Goal: Task Accomplishment & Management: Manage account settings

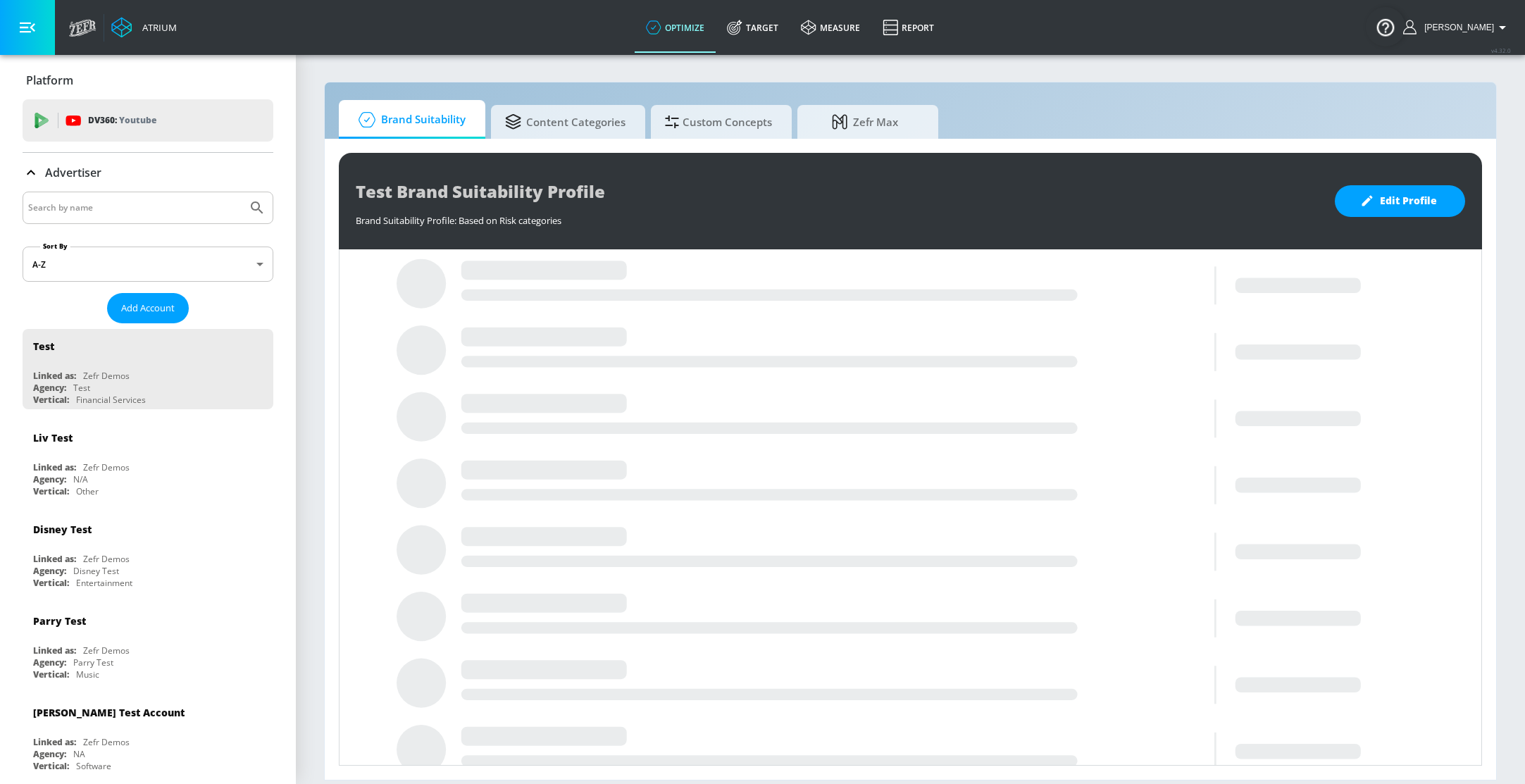
click at [131, 209] on input "Search by name" at bounding box center [135, 208] width 214 height 18
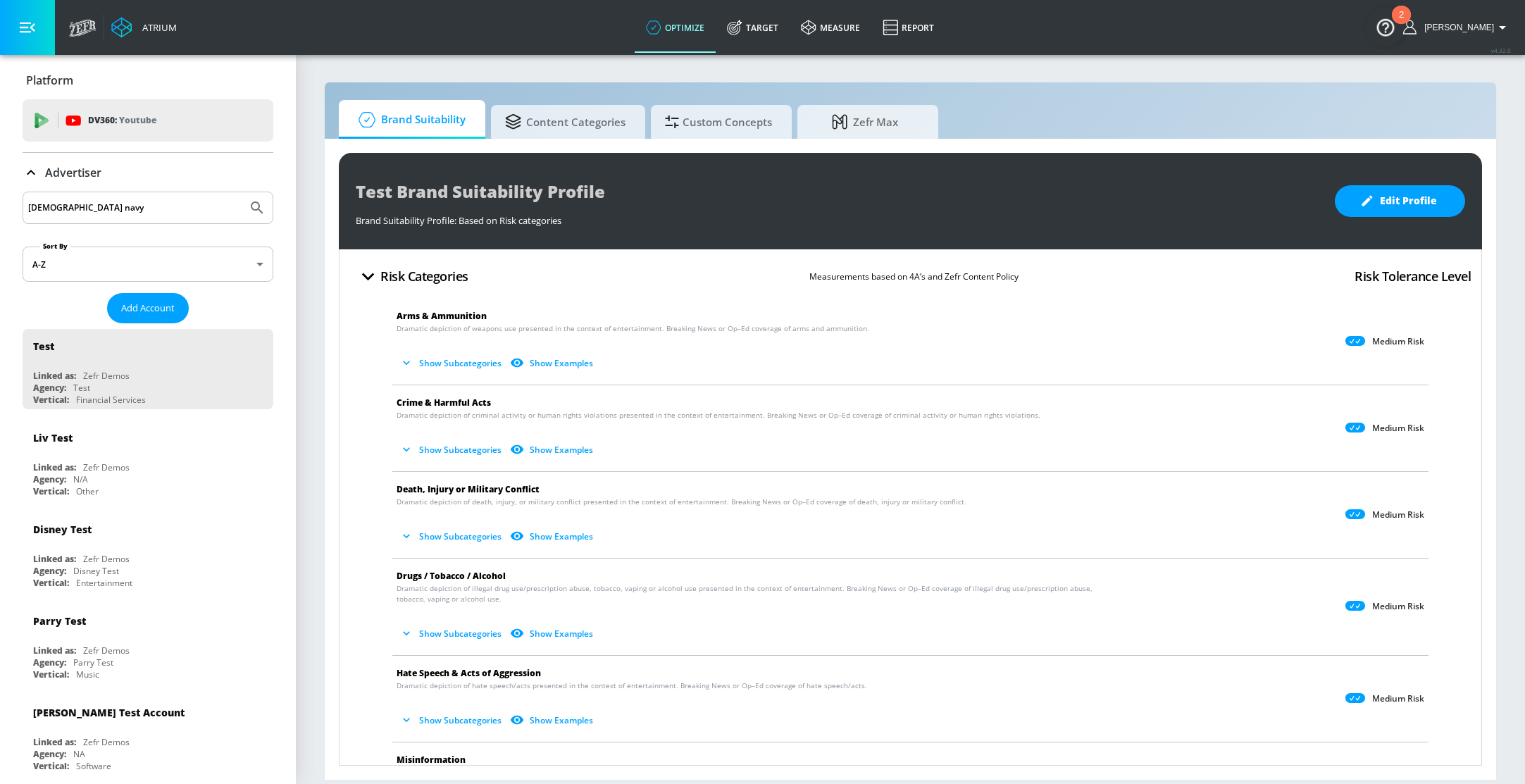
type input "us navy"
click at [254, 206] on icon "Submit Search" at bounding box center [257, 208] width 17 height 17
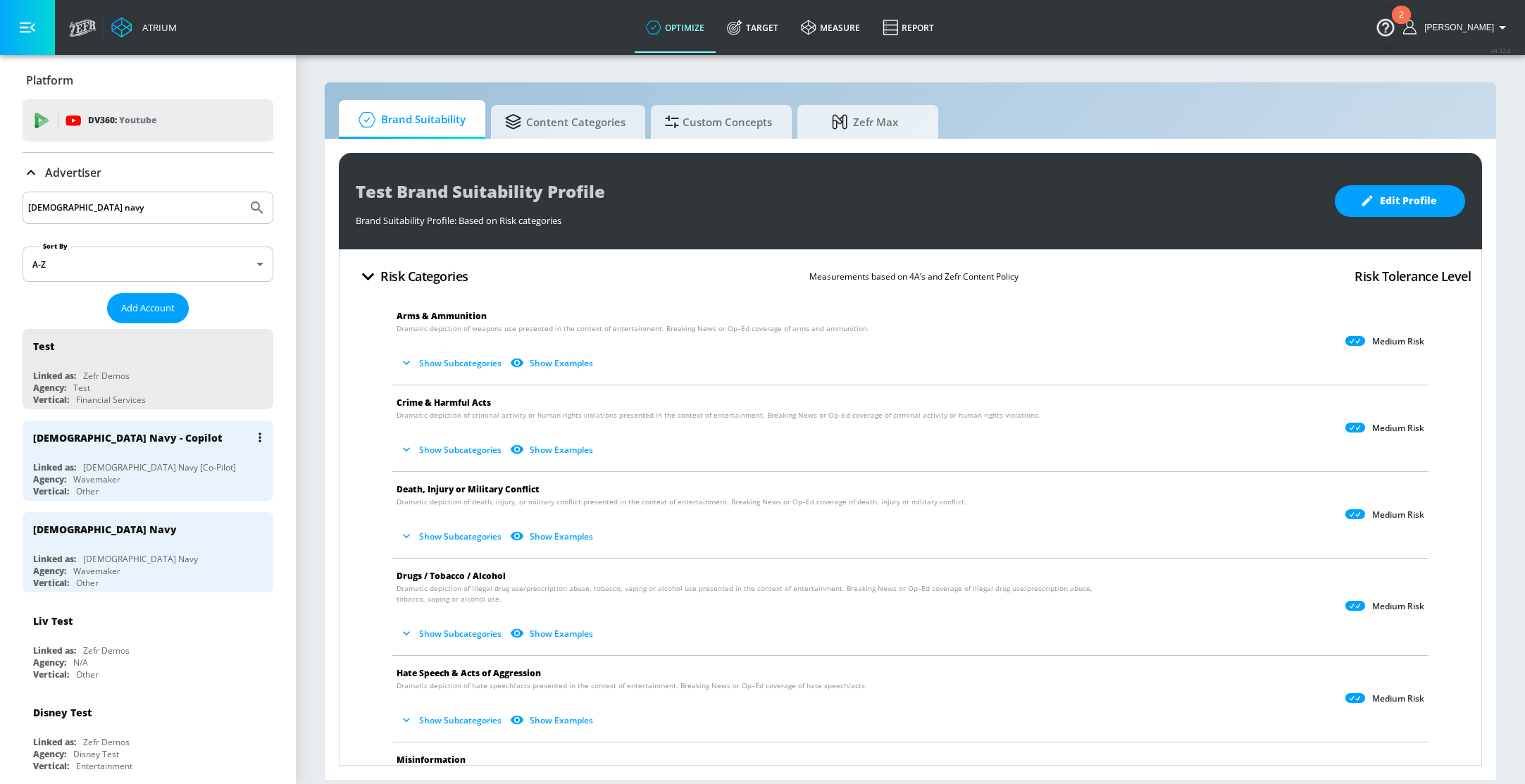
click at [168, 467] on div "Linked as: US Navy [Co-Pilot]" at bounding box center [152, 467] width 237 height 12
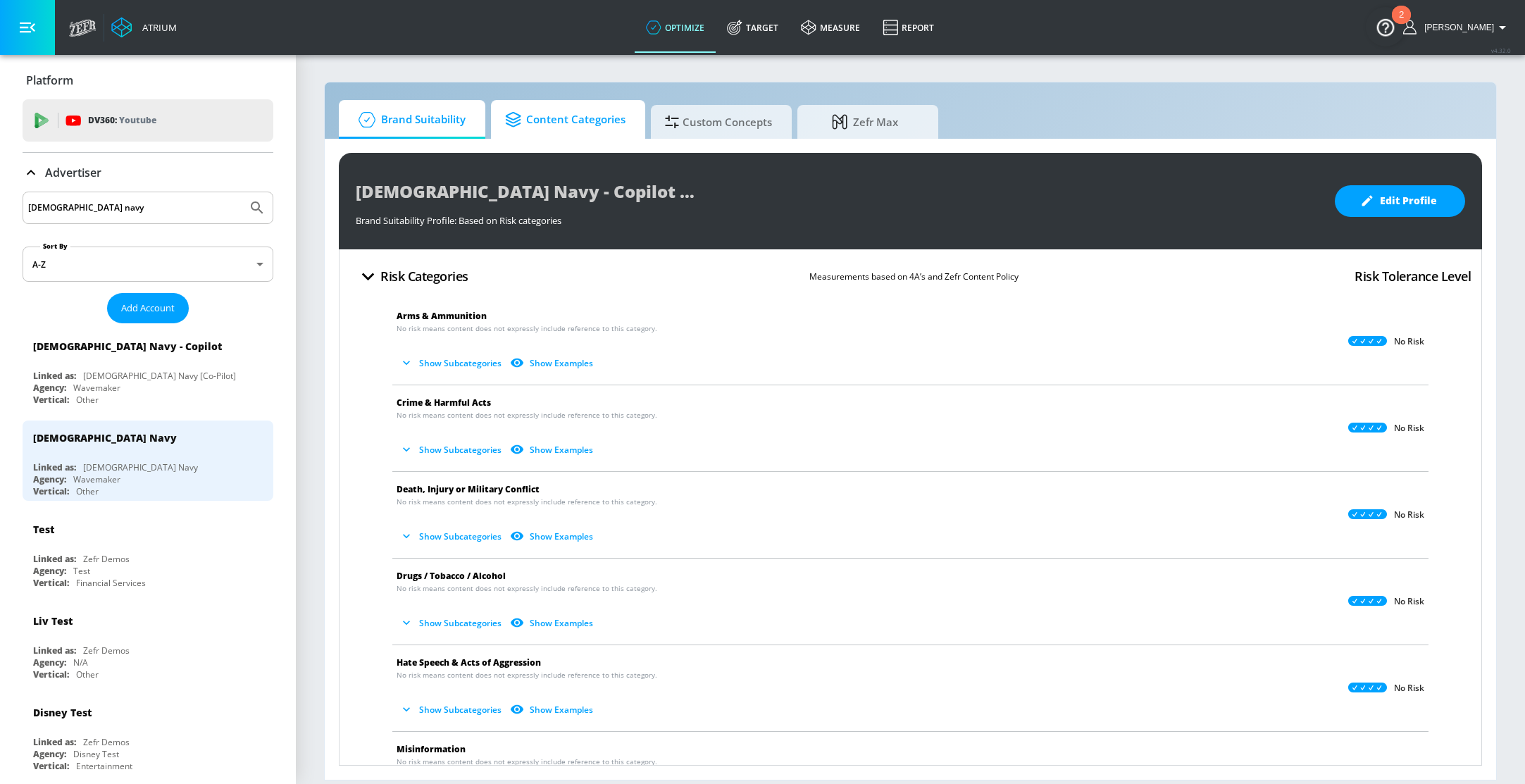
click at [550, 126] on span "Content Categories" at bounding box center [565, 120] width 121 height 34
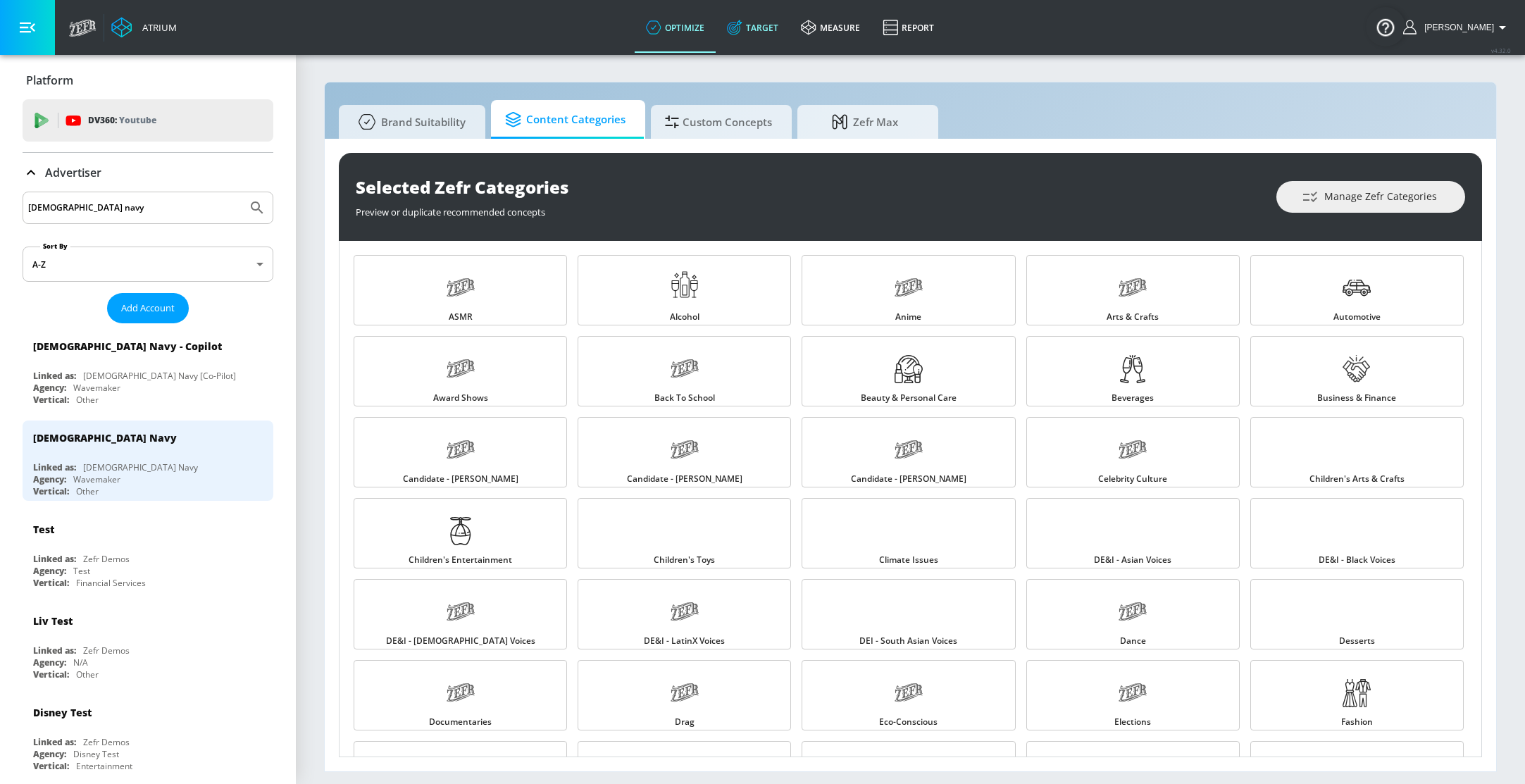
click at [771, 18] on link "Target" at bounding box center [753, 27] width 74 height 51
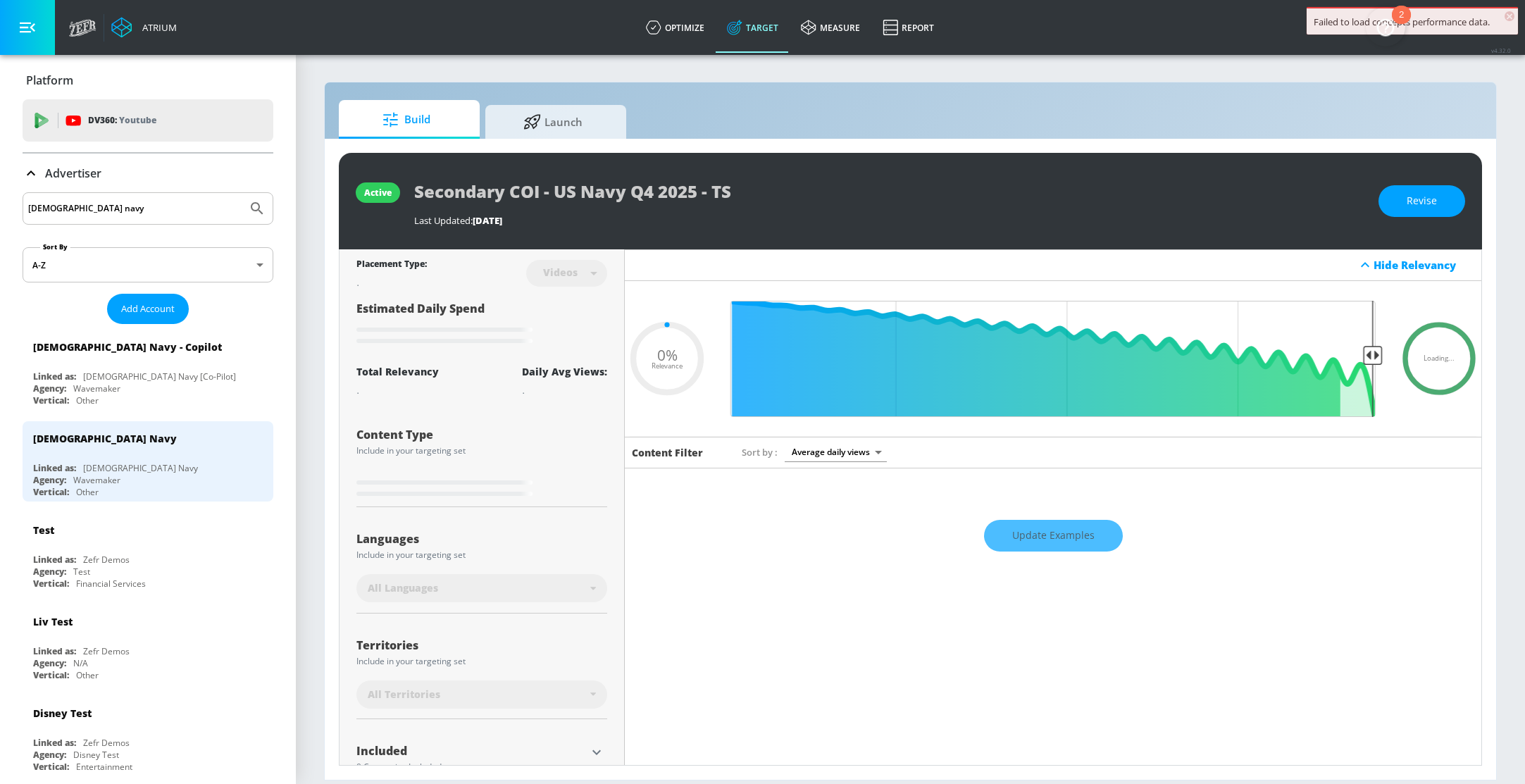
click at [771, 23] on link "Target" at bounding box center [753, 27] width 74 height 51
click at [28, 172] on icon at bounding box center [31, 173] width 17 height 17
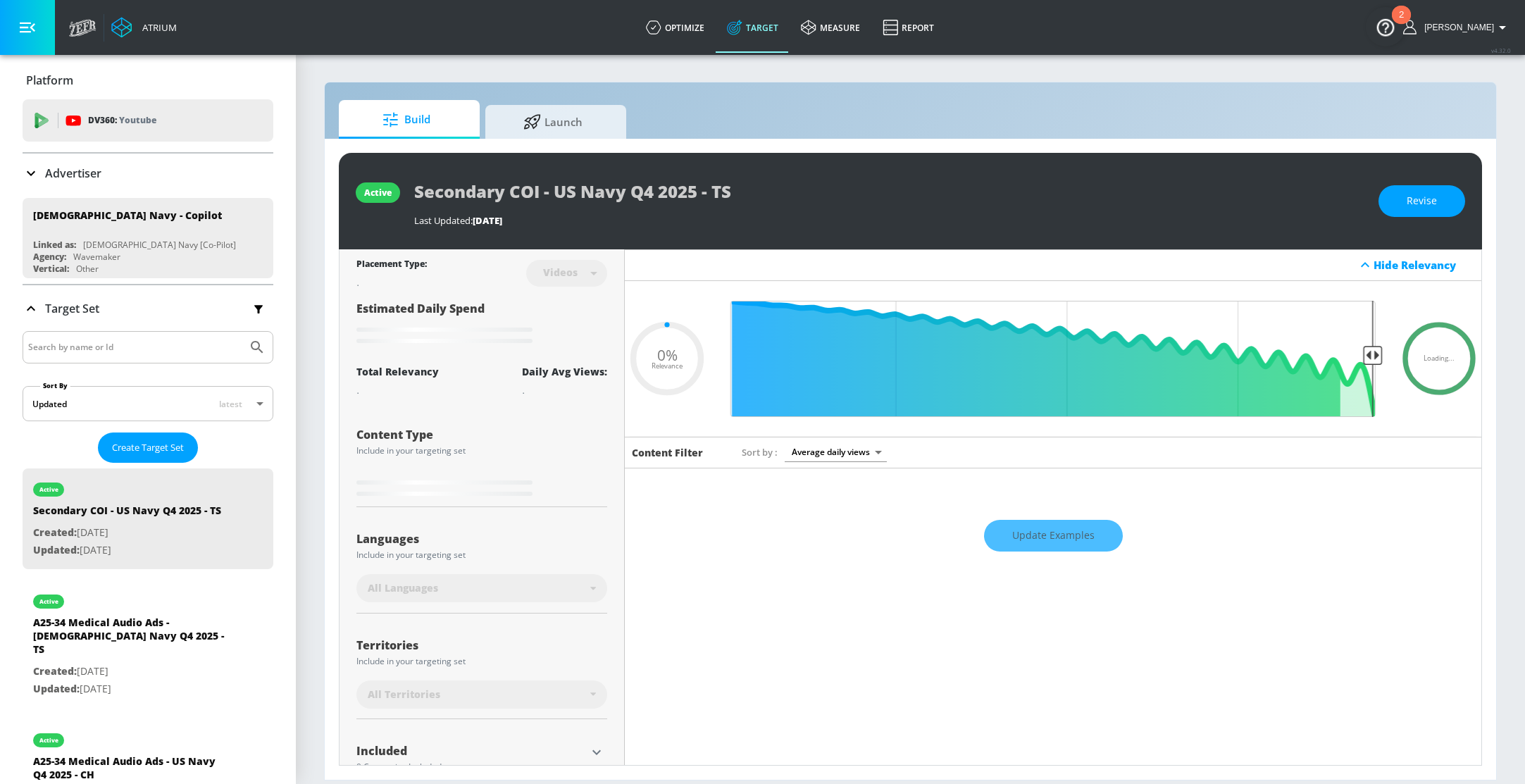
type input "0.3"
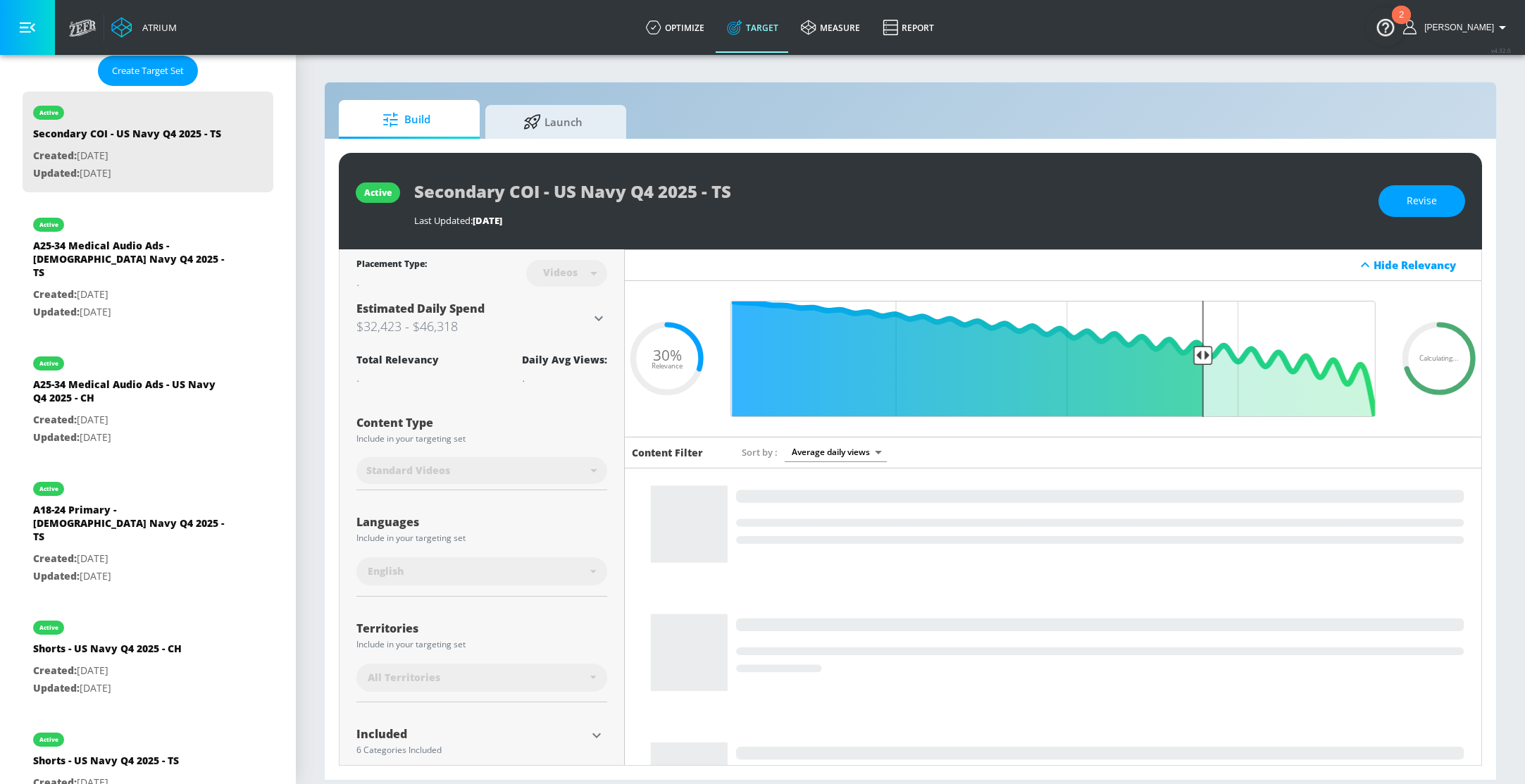
scroll to position [381, 0]
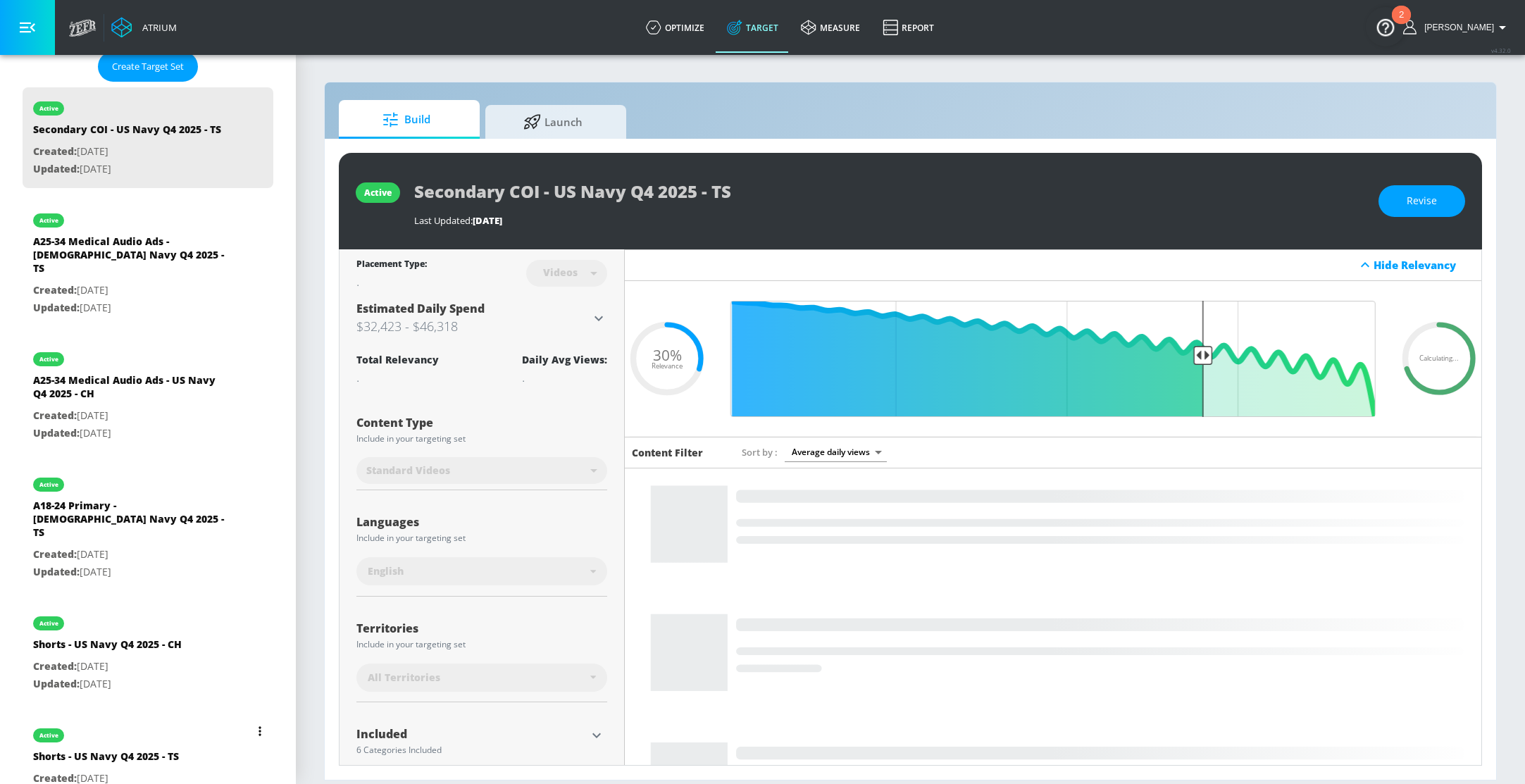
click at [125, 749] on div "Shorts - US Navy Q4 2025 - TS" at bounding box center [106, 759] width 146 height 20
type input "Shorts - US Navy Q4 2025 - TS"
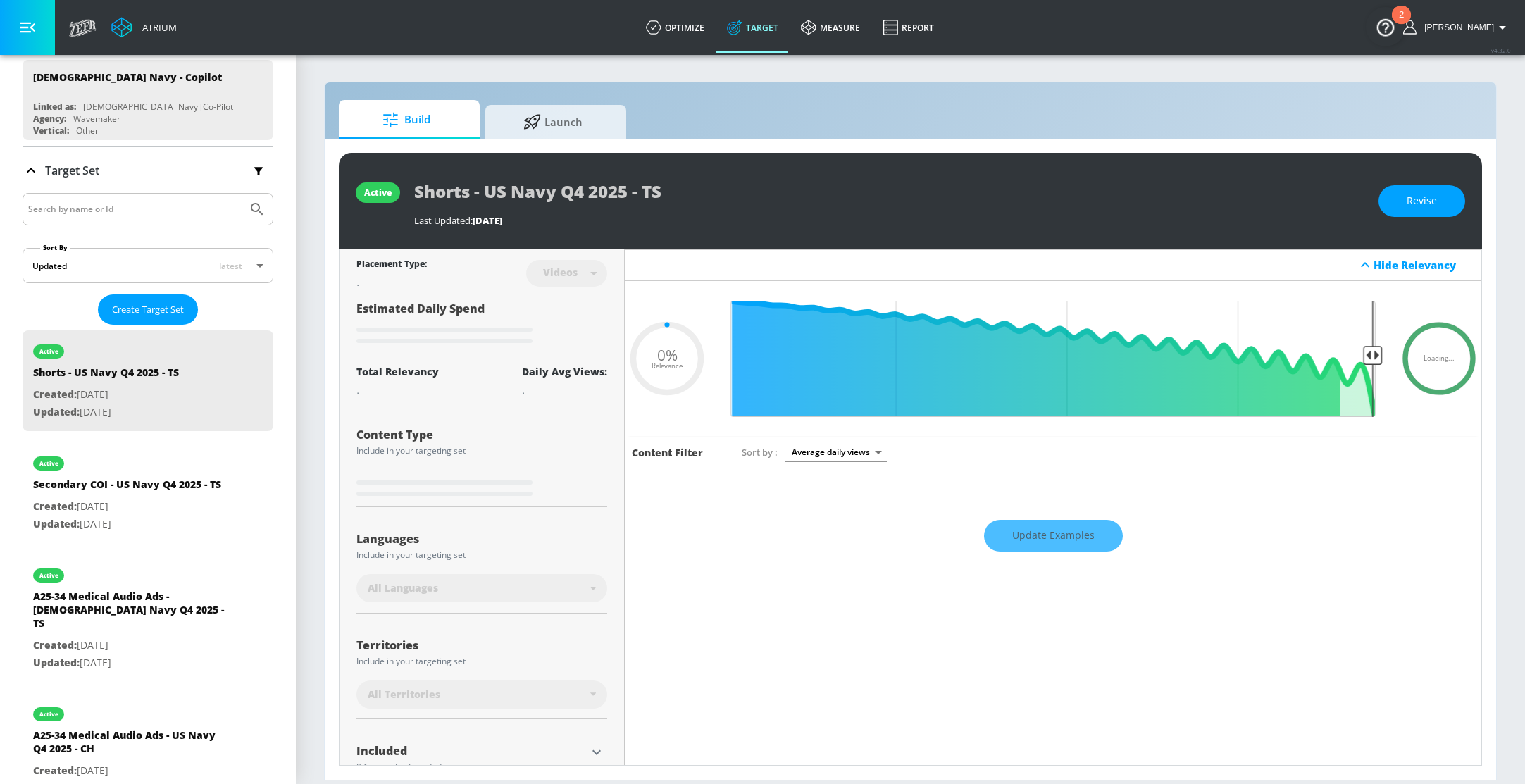
scroll to position [132, 0]
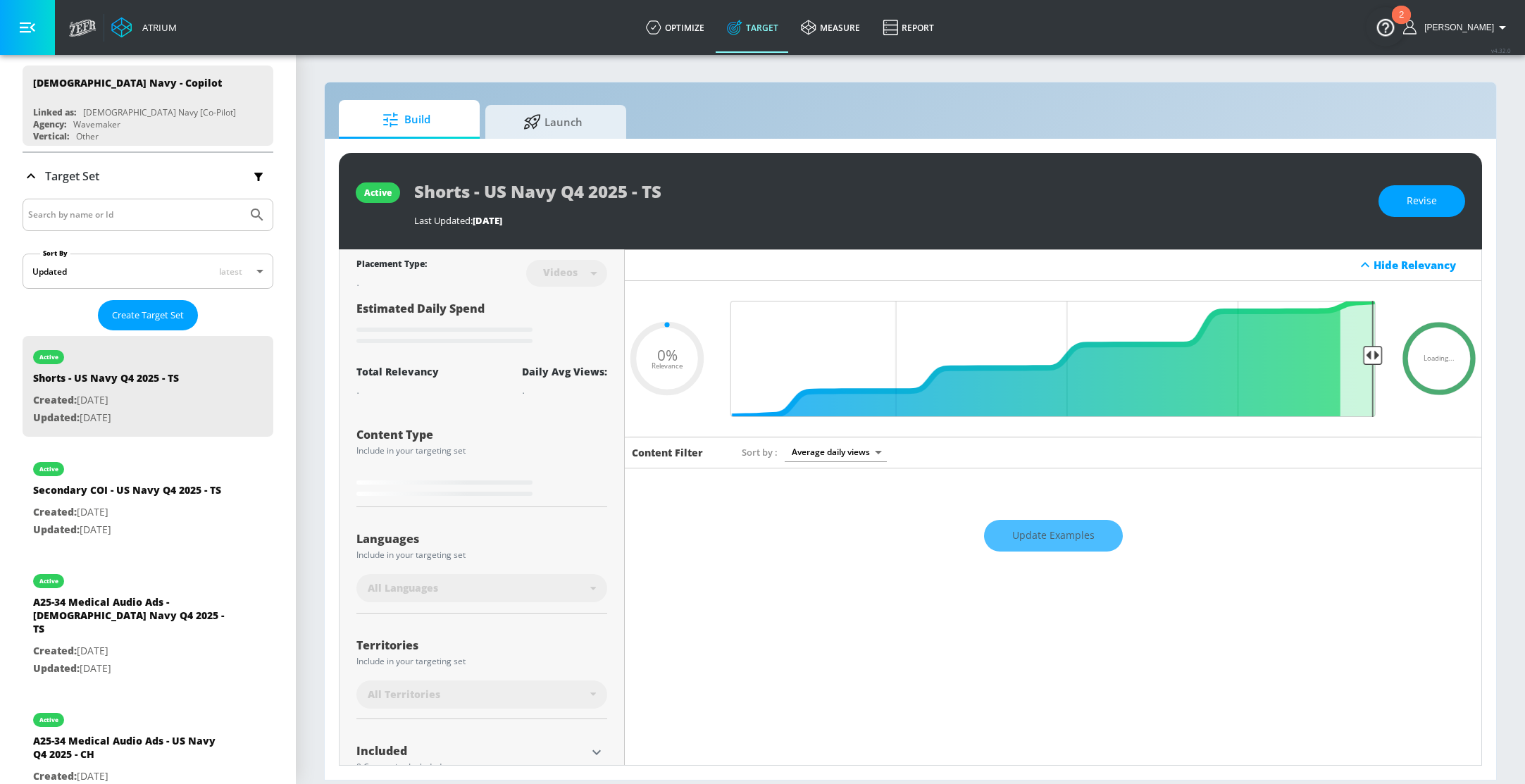
type input "0.5"
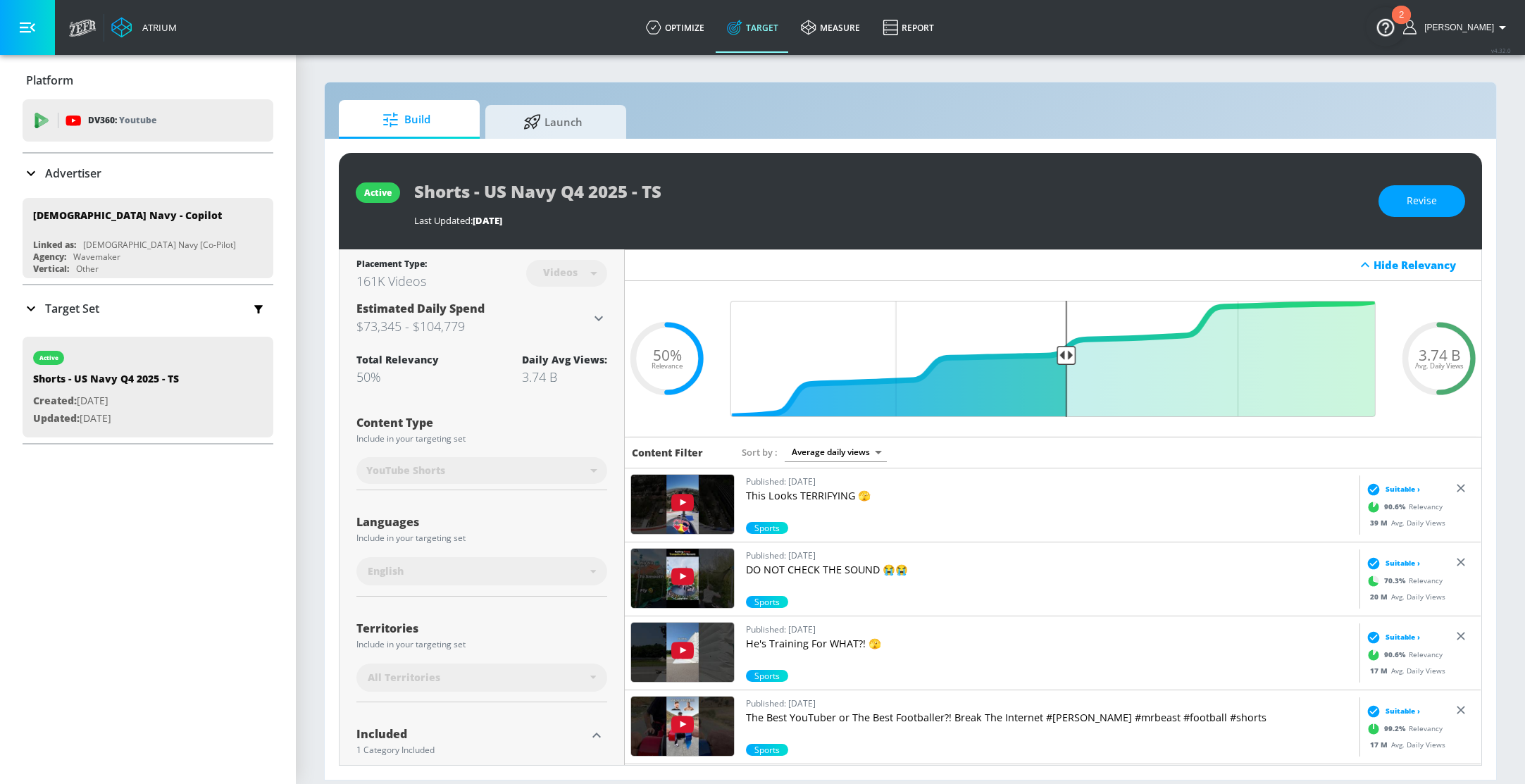
click at [953, 151] on div "active Shorts - US Navy Q4 2025 - TS Last Updated: [DATE] Revise Placement Type…" at bounding box center [910, 459] width 1171 height 641
click at [1399, 199] on button "Revise" at bounding box center [1421, 201] width 87 height 32
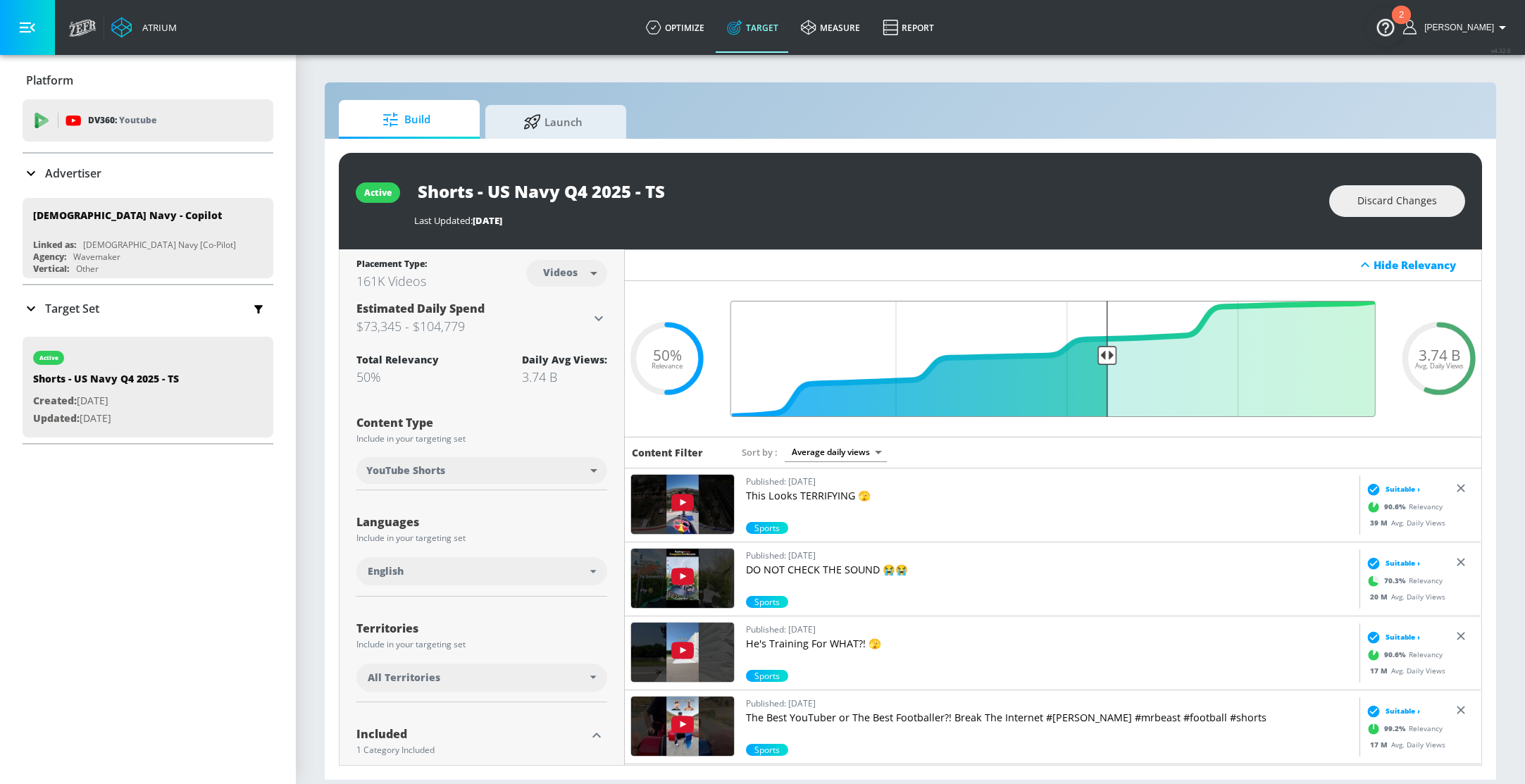
drag, startPoint x: 1066, startPoint y: 352, endPoint x: 1110, endPoint y: 354, distance: 44.0
click at [1110, 354] on input "Final Threshold" at bounding box center [1054, 359] width 660 height 116
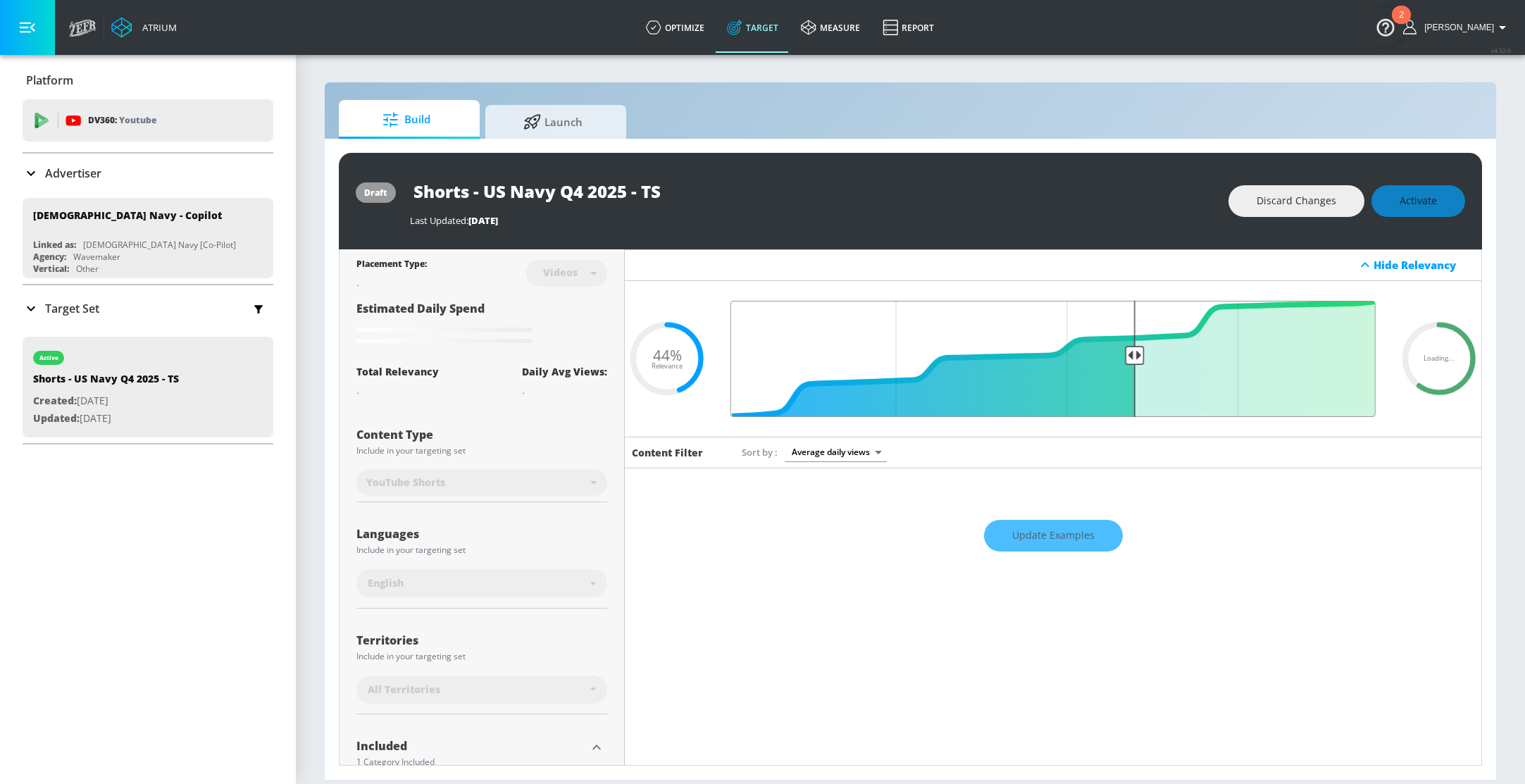
drag, startPoint x: 1110, startPoint y: 354, endPoint x: 1131, endPoint y: 354, distance: 21.0
click at [1131, 354] on input "Final Threshold" at bounding box center [1054, 359] width 660 height 116
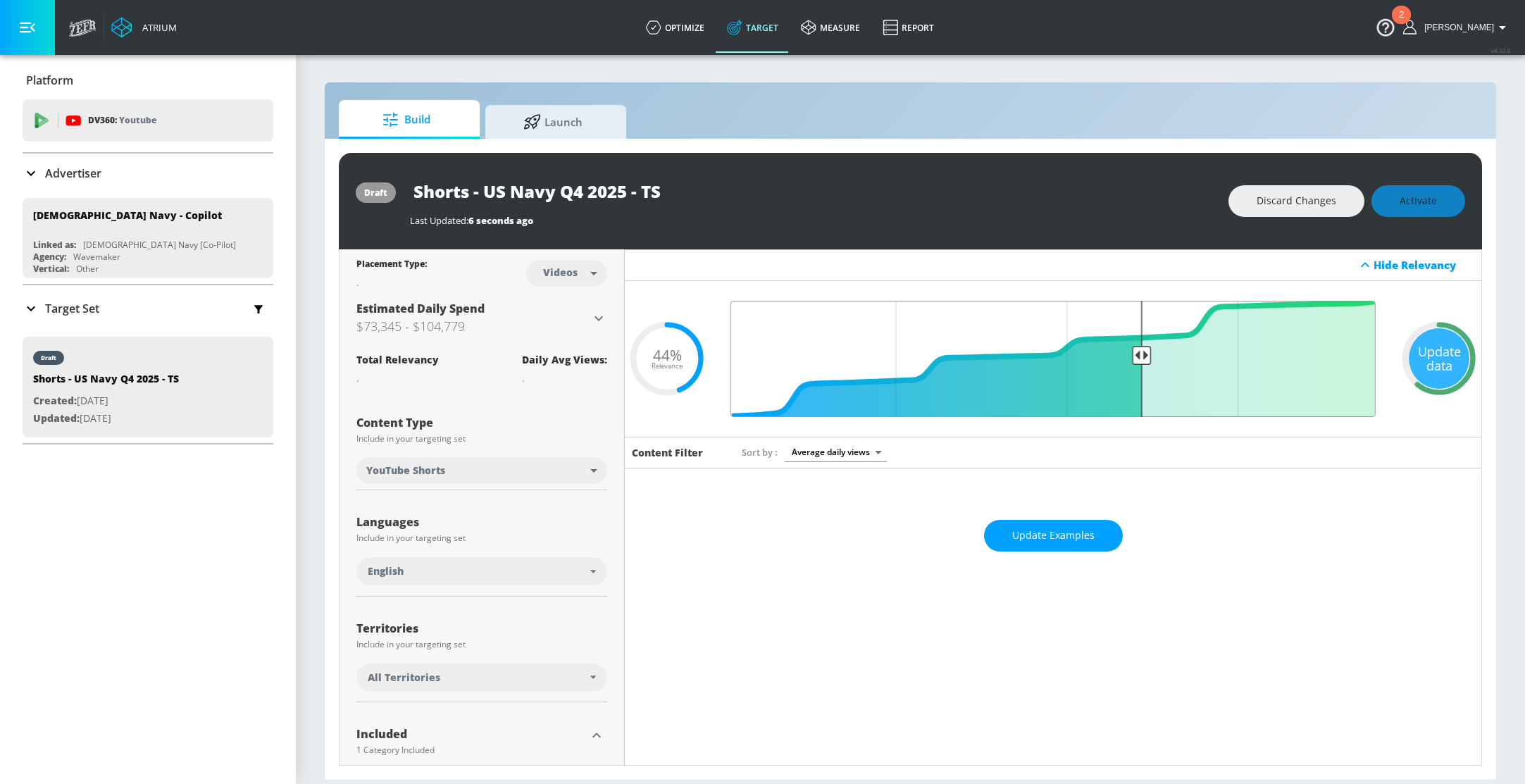
drag, startPoint x: 1107, startPoint y: 355, endPoint x: 1140, endPoint y: 354, distance: 33.0
click at [1140, 354] on input "Final Threshold" at bounding box center [1054, 359] width 660 height 116
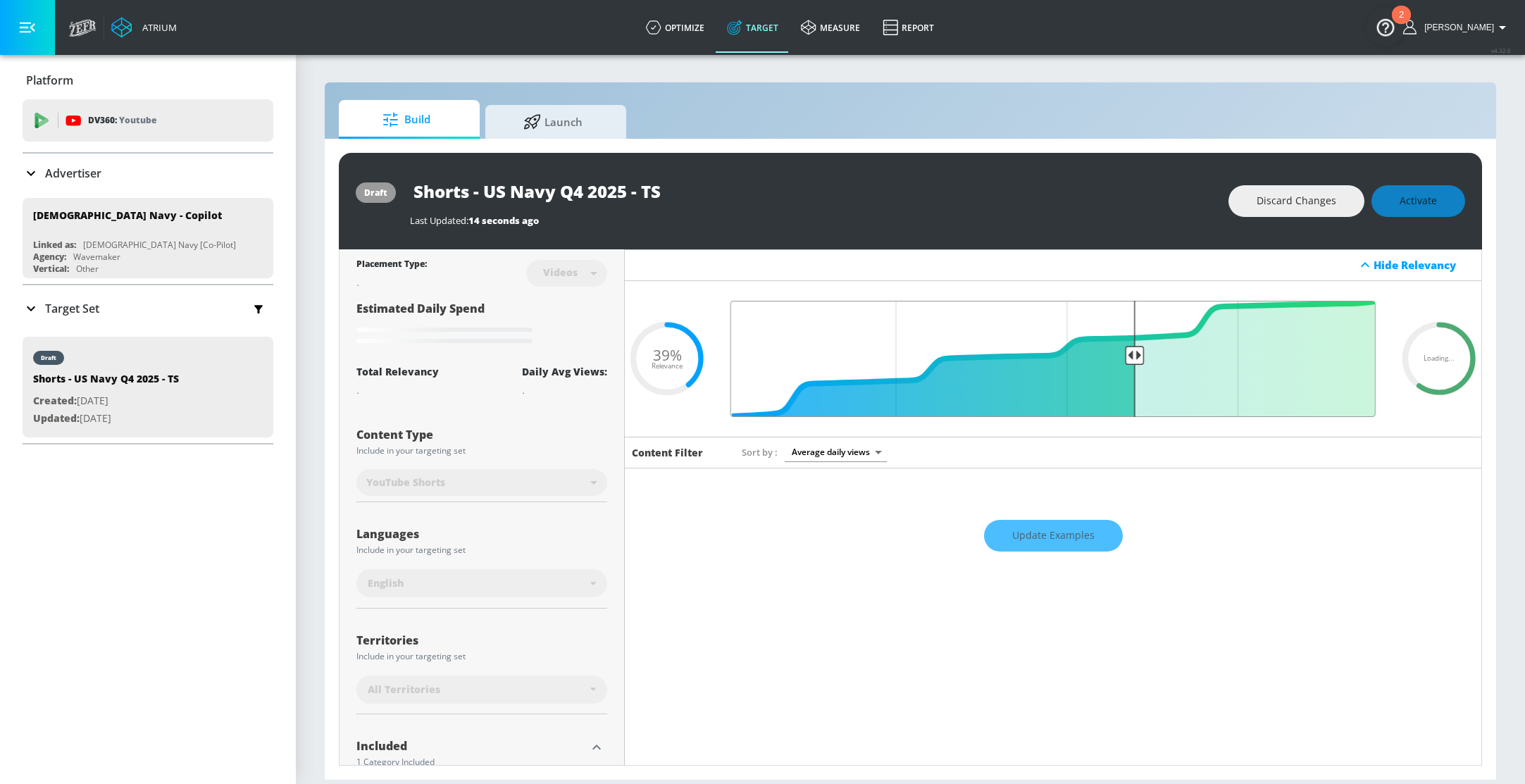
click at [1134, 354] on input "Final Threshold" at bounding box center [1054, 359] width 660 height 116
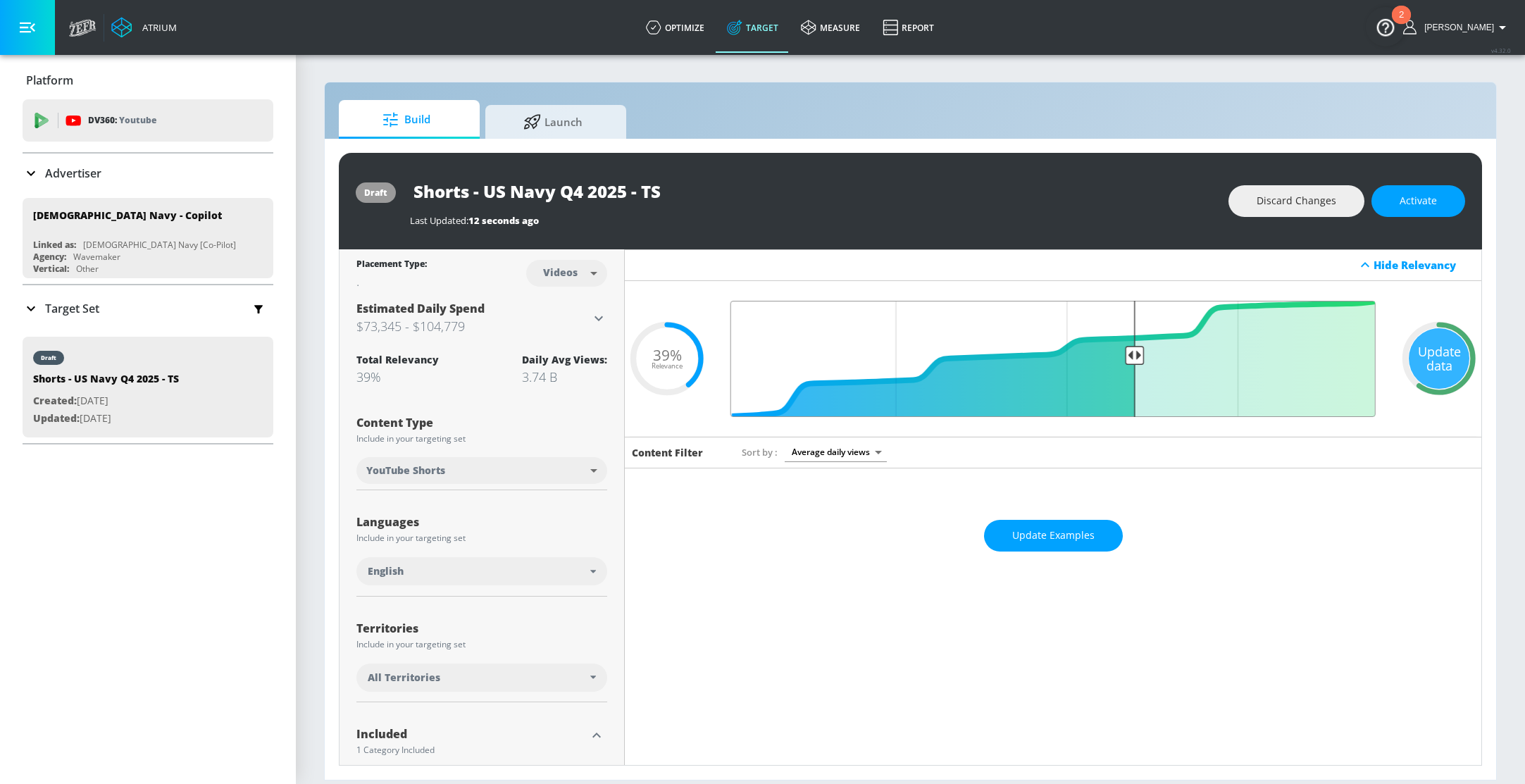
type input "0.4"
click at [1136, 359] on input "Final Threshold" at bounding box center [1054, 359] width 660 height 116
drag, startPoint x: 1023, startPoint y: 221, endPoint x: 1148, endPoint y: 270, distance: 134.3
click at [1023, 220] on div "Last Updated: 5 seconds ago" at bounding box center [813, 220] width 805 height 13
click at [1420, 353] on div "Update data" at bounding box center [1439, 359] width 61 height 61
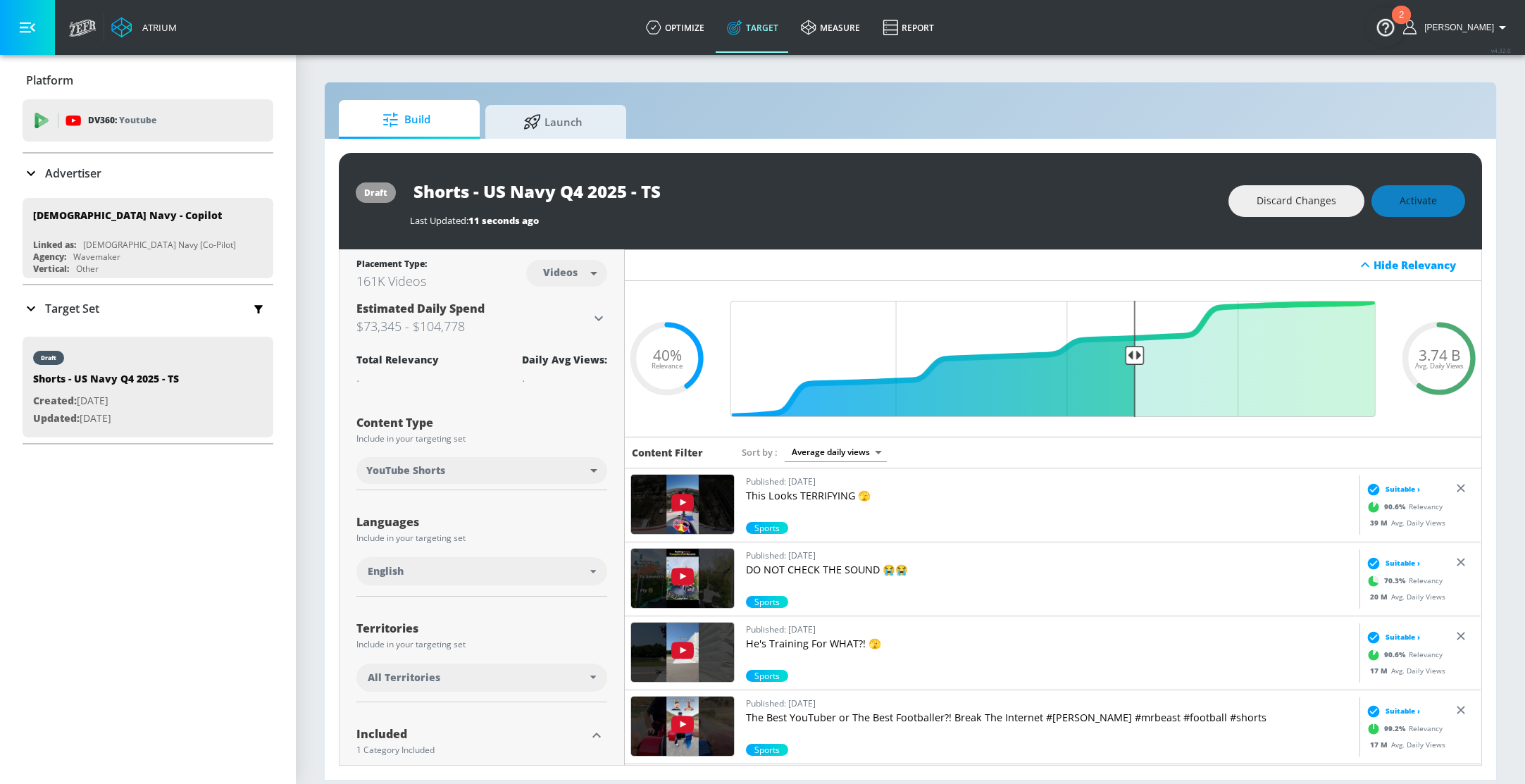
click at [1431, 201] on div "Discard Changes Activate" at bounding box center [1347, 201] width 237 height 32
click at [1075, 188] on div "Shorts - US Navy Q4 2025 - TS" at bounding box center [813, 191] width 805 height 32
click at [1438, 206] on button "Activate" at bounding box center [1418, 201] width 94 height 32
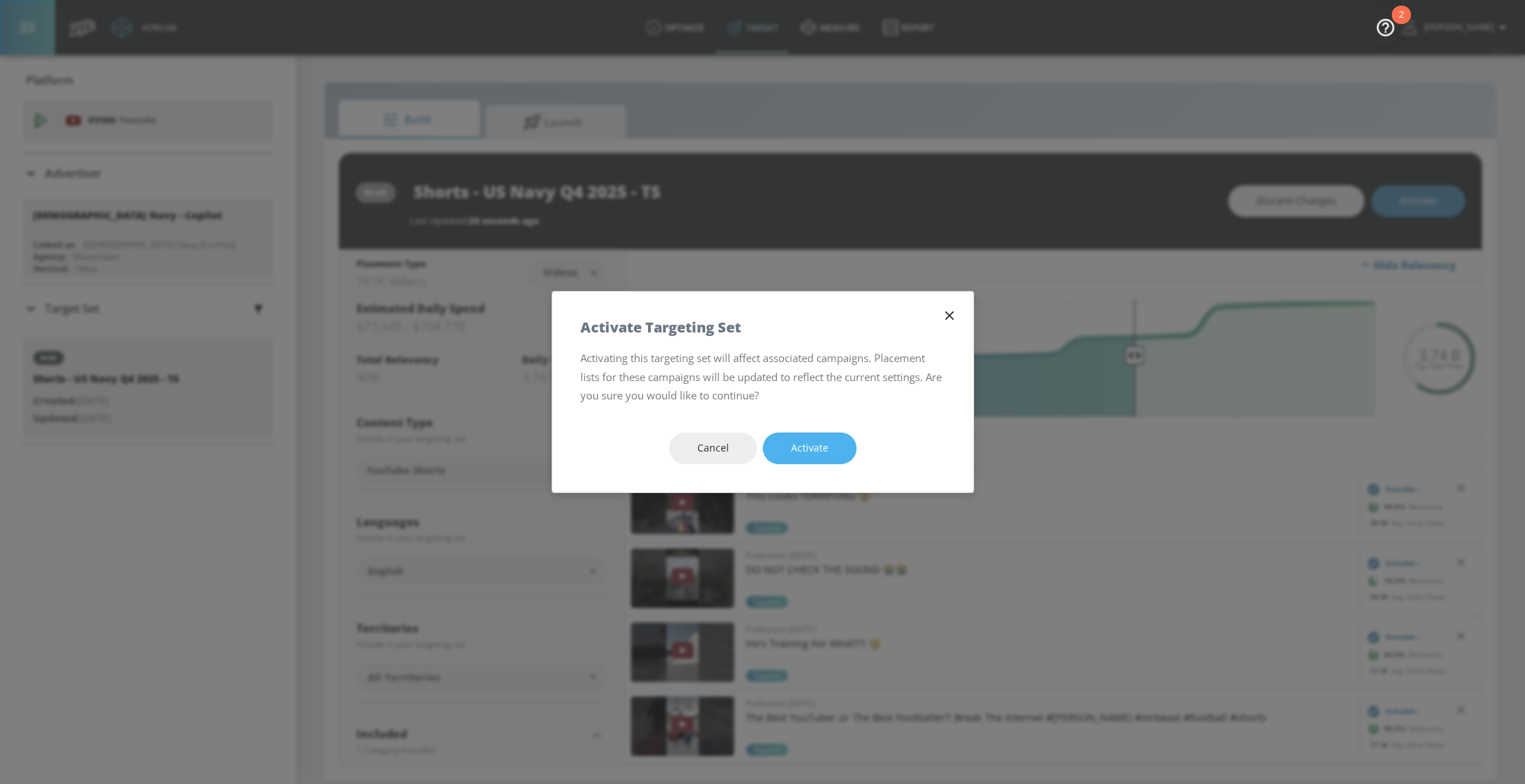
click at [824, 442] on span "Activate" at bounding box center [810, 448] width 37 height 18
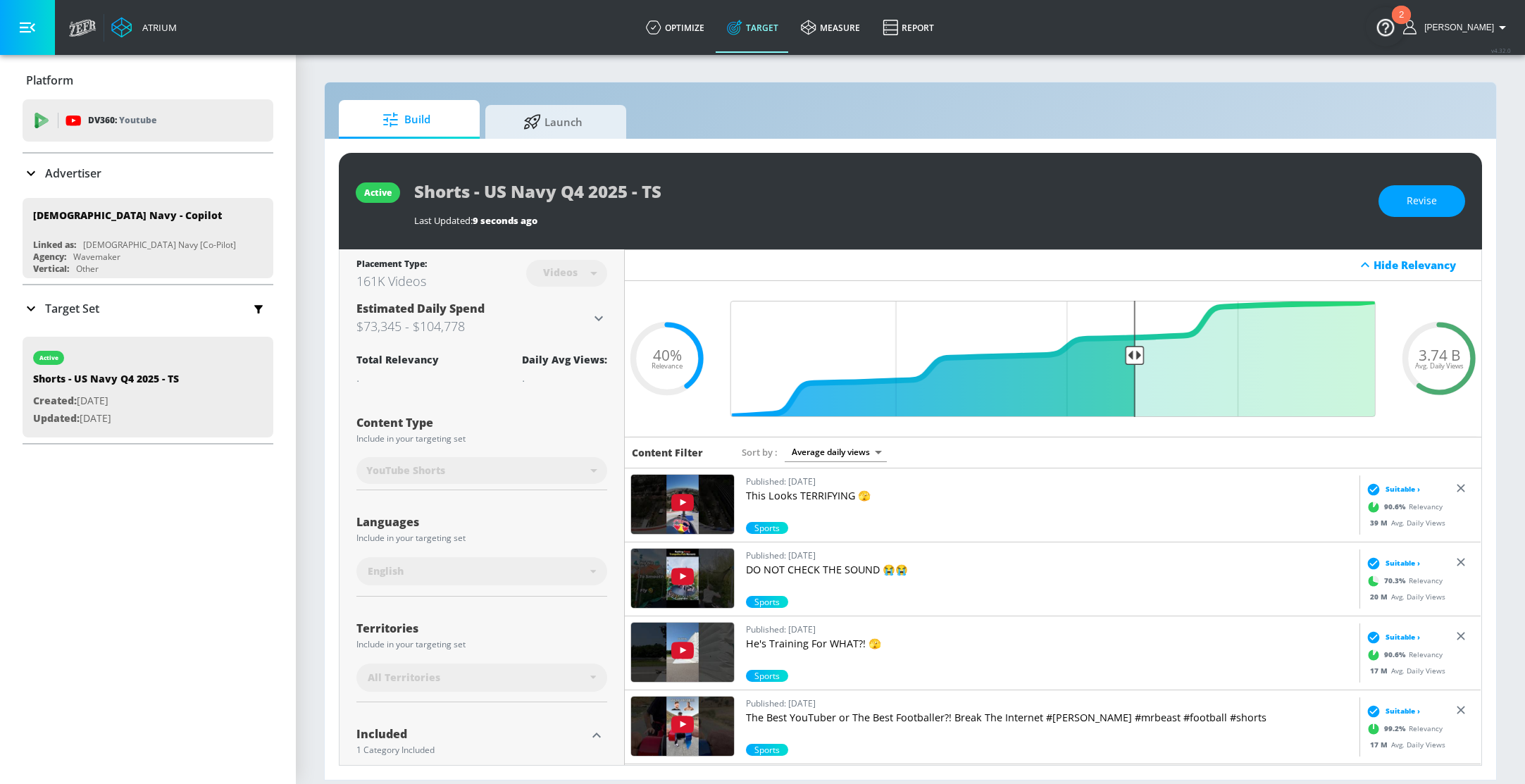
click at [33, 301] on icon at bounding box center [31, 309] width 17 height 17
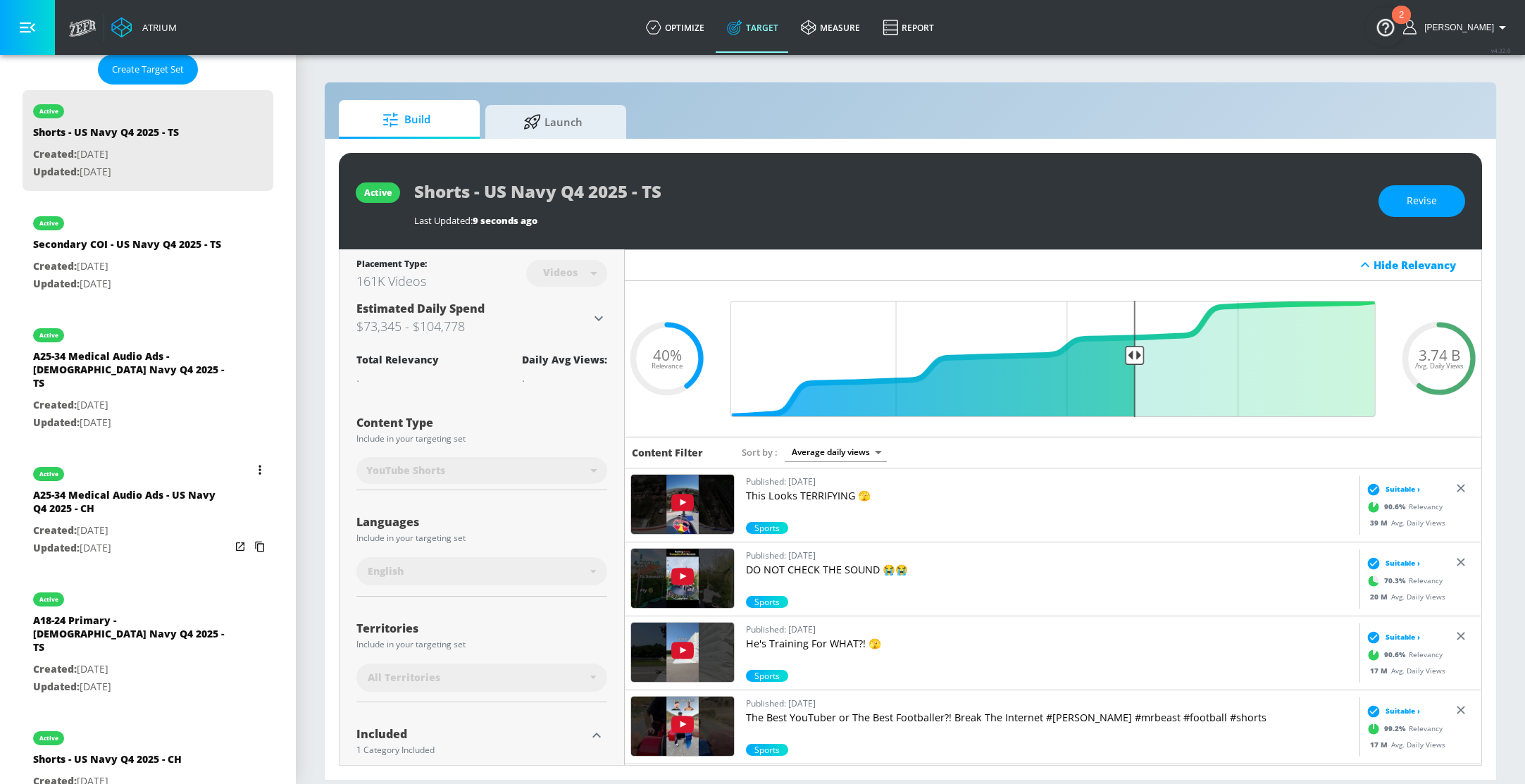
scroll to position [381, 0]
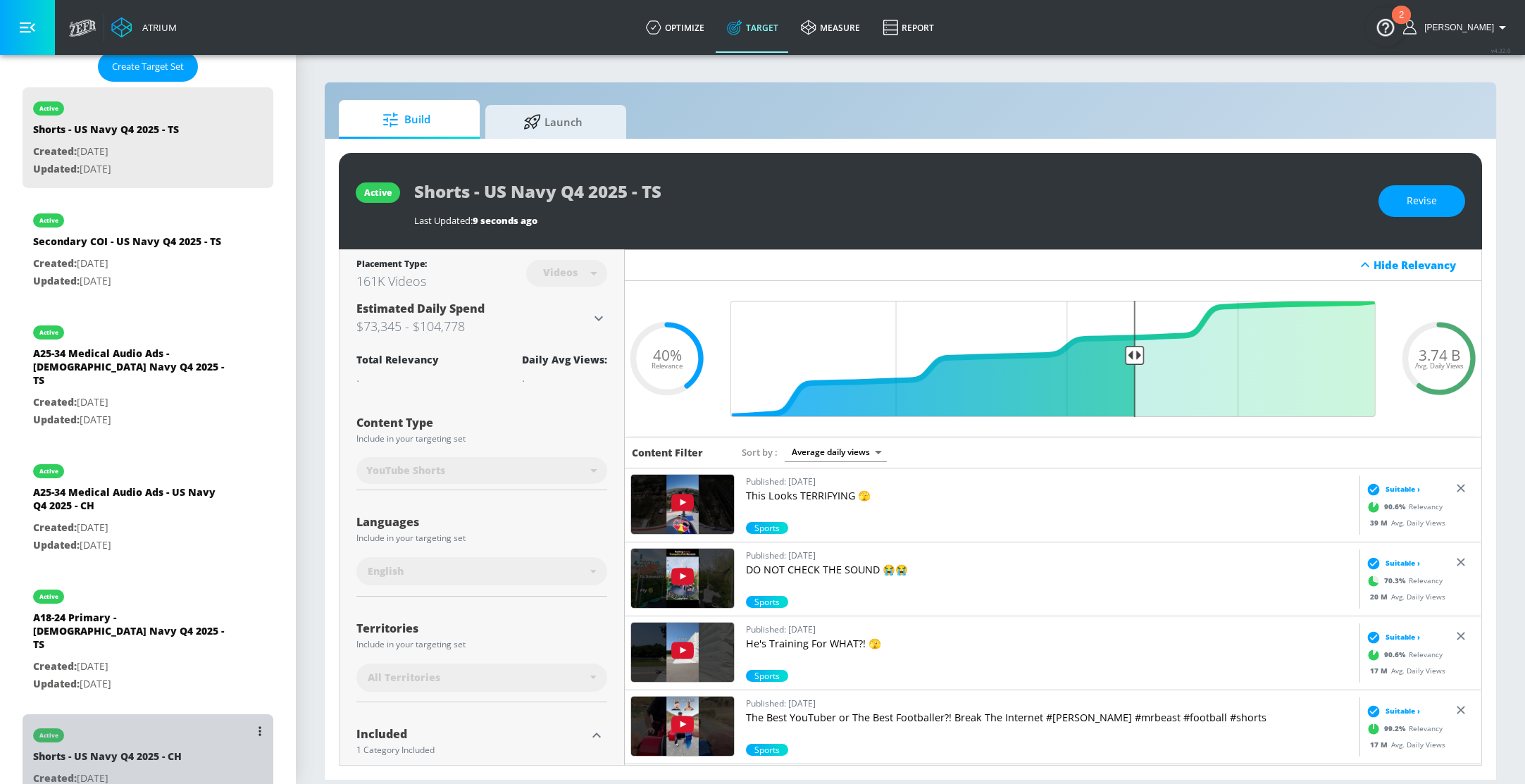
click at [152, 749] on div "Shorts - US Navy Q4 2025 - CH" at bounding box center [107, 759] width 149 height 20
type input "Shorts - US Navy Q4 2025 - CH"
type input "channels"
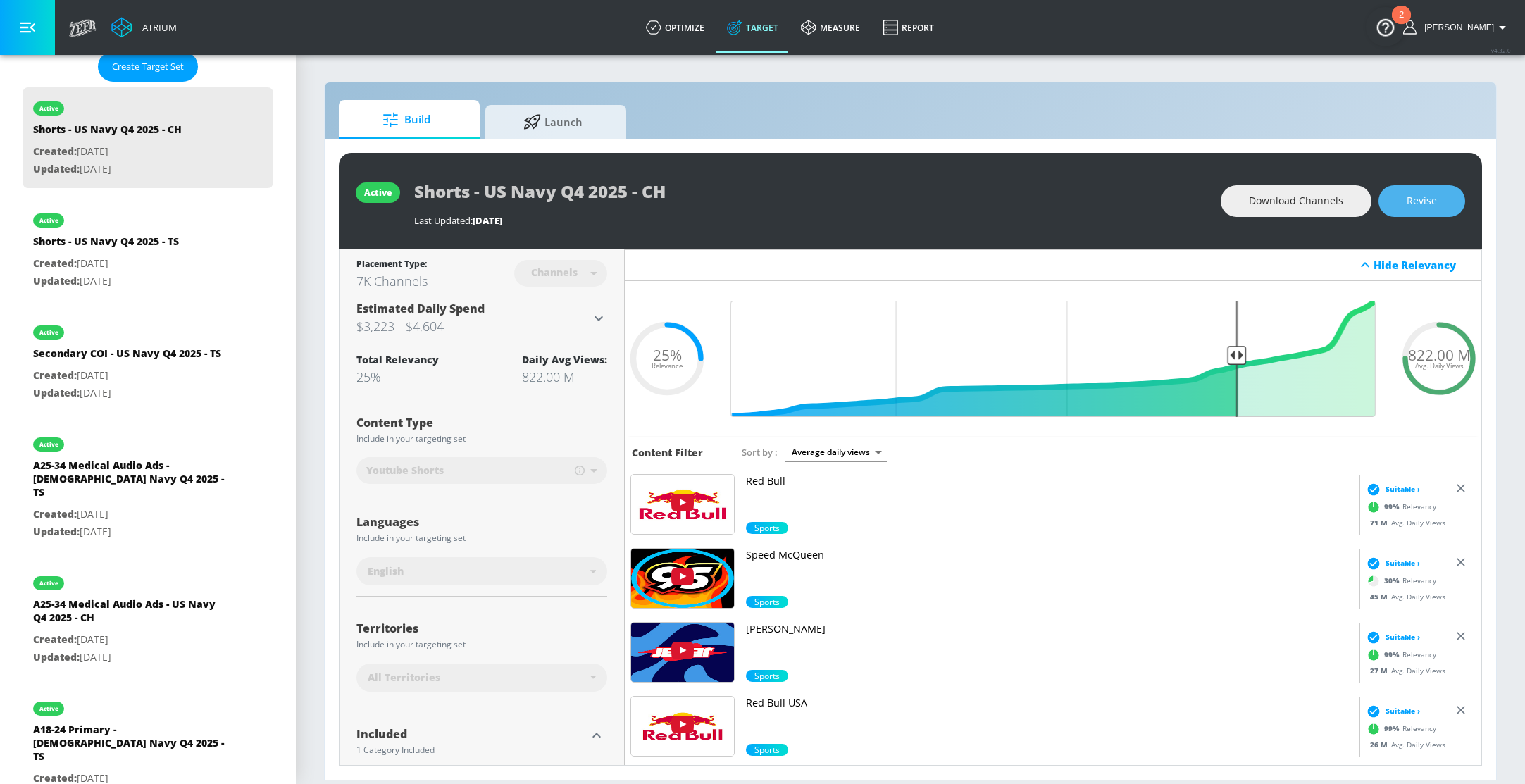
click at [1418, 206] on span "Revise" at bounding box center [1421, 201] width 30 height 18
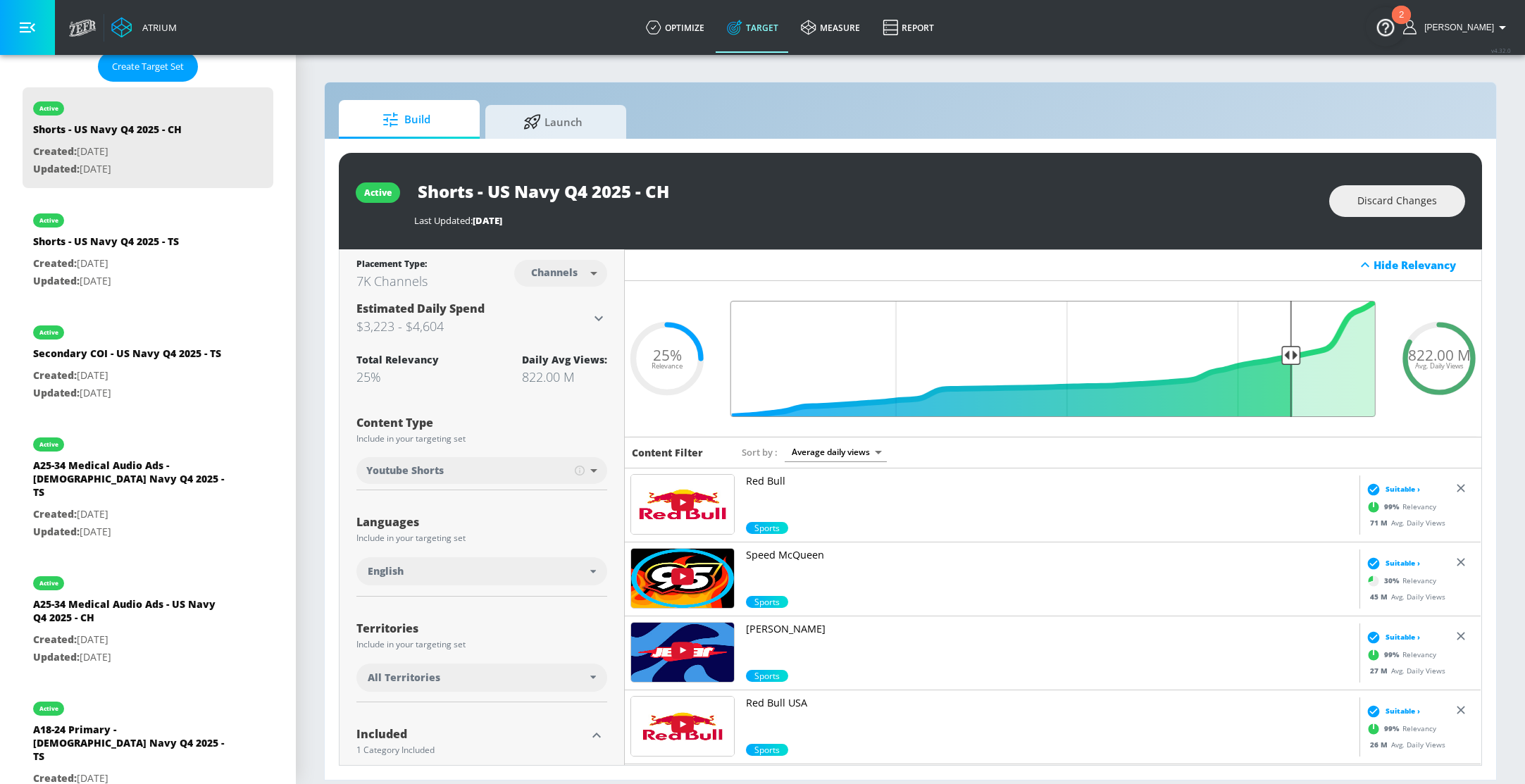
drag, startPoint x: 1235, startPoint y: 355, endPoint x: 1292, endPoint y: 355, distance: 57.0
click at [1292, 355] on input "Final Threshold" at bounding box center [1054, 359] width 660 height 116
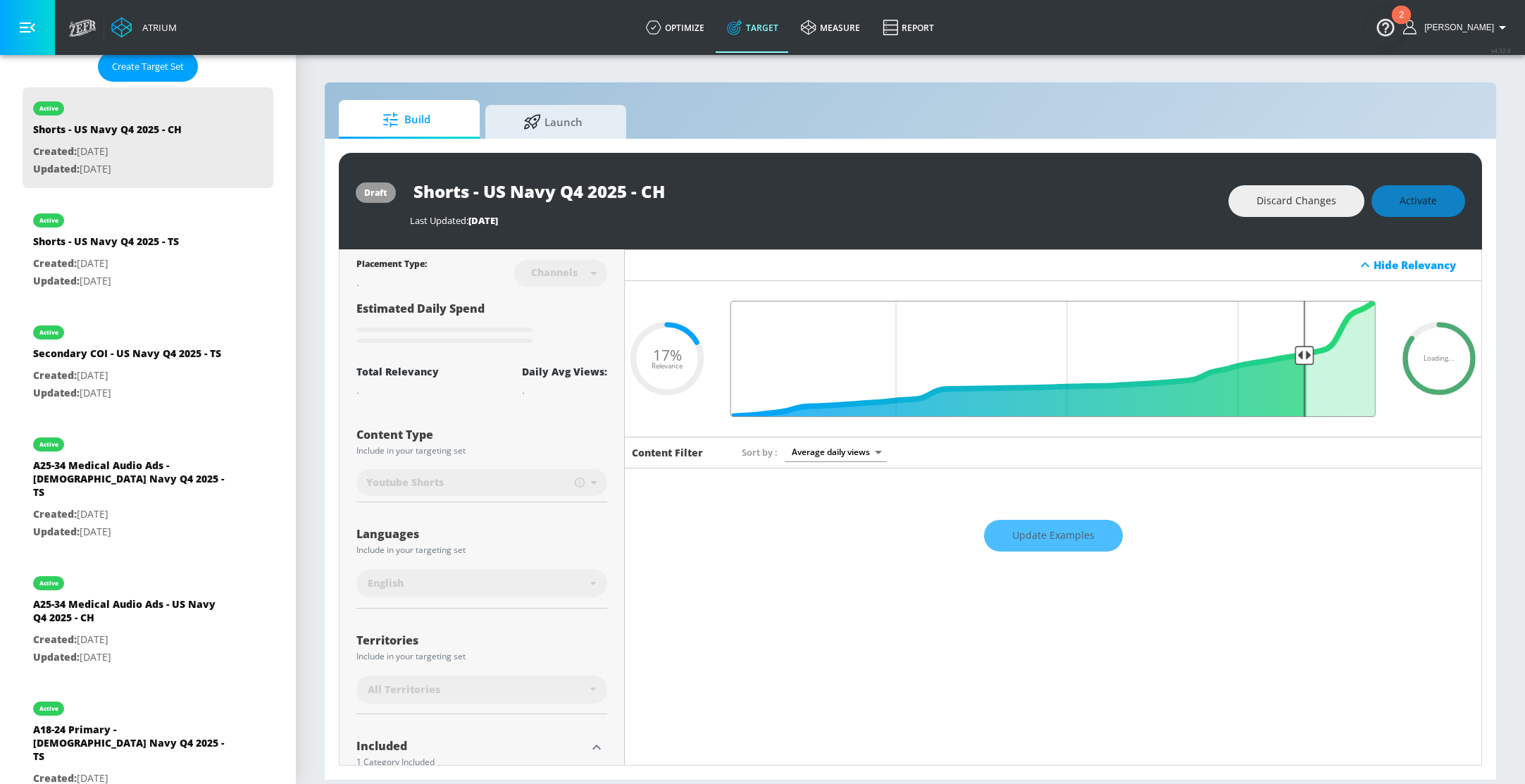
click at [1304, 352] on input "Final Threshold" at bounding box center [1054, 359] width 660 height 116
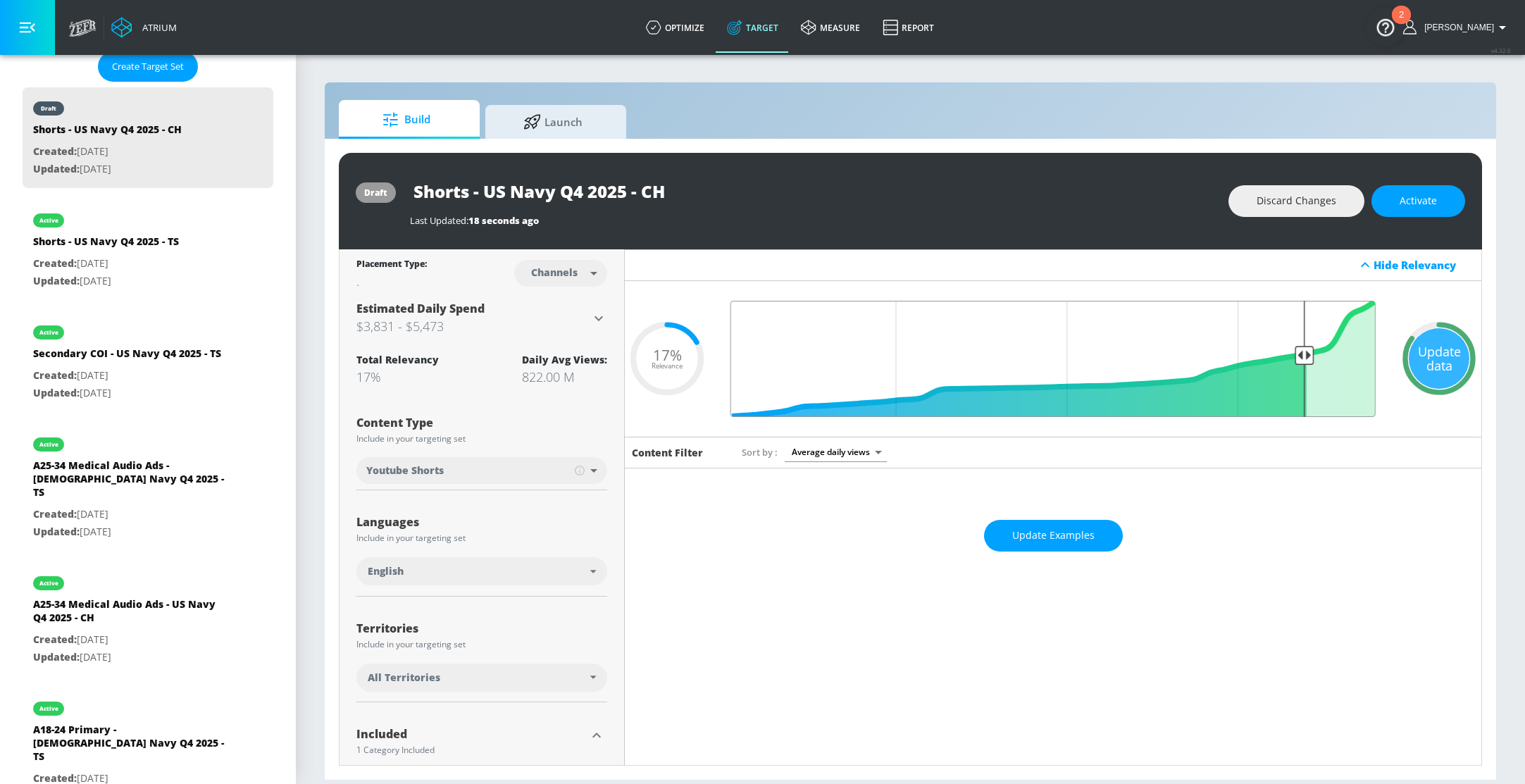
drag, startPoint x: 1292, startPoint y: 353, endPoint x: 1304, endPoint y: 353, distance: 12.0
type input "0.15"
click at [1304, 353] on input "Final Threshold" at bounding box center [1054, 359] width 660 height 116
click at [1443, 364] on div "Update data" at bounding box center [1439, 359] width 61 height 61
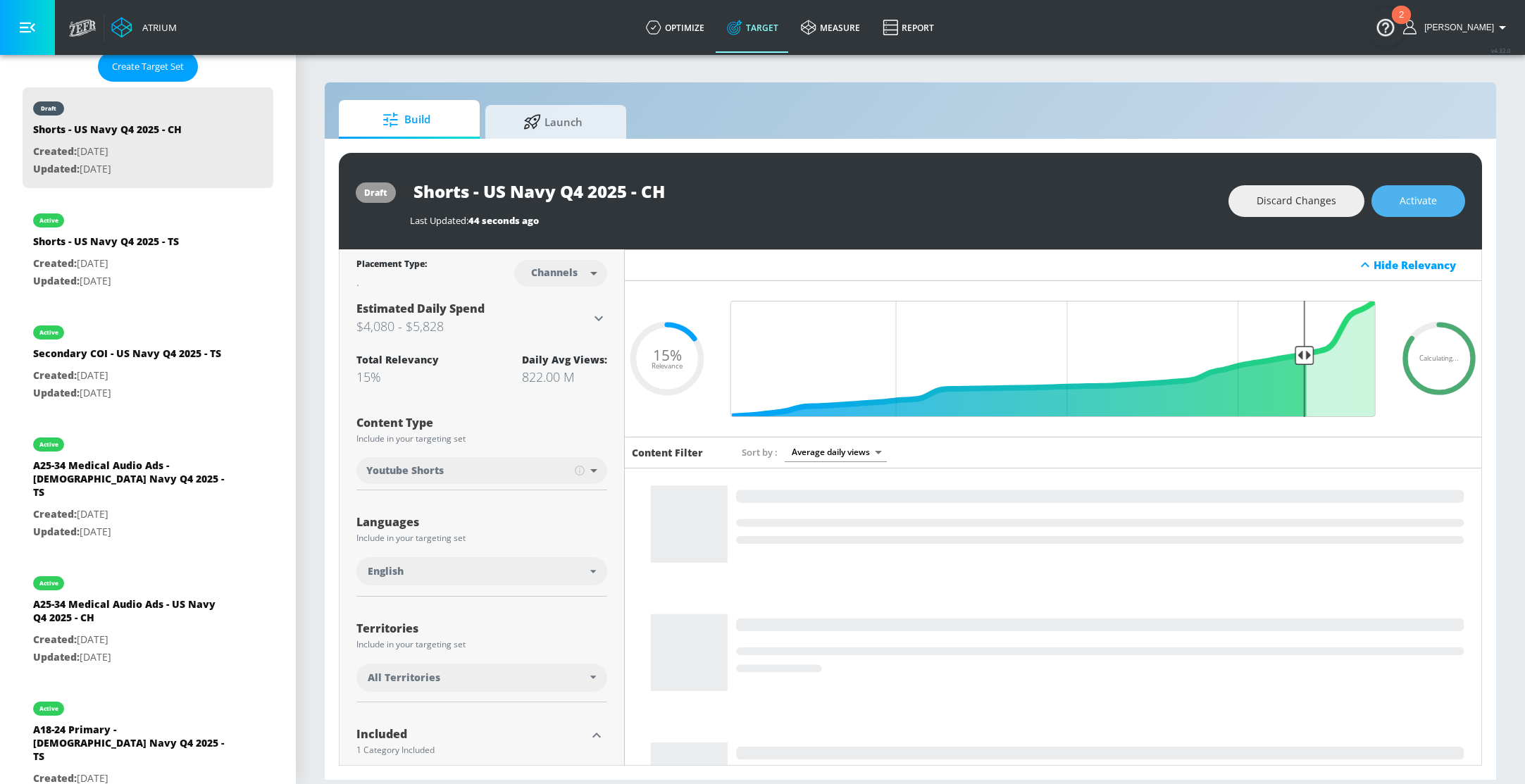
click at [1431, 201] on span "Activate" at bounding box center [1418, 201] width 37 height 18
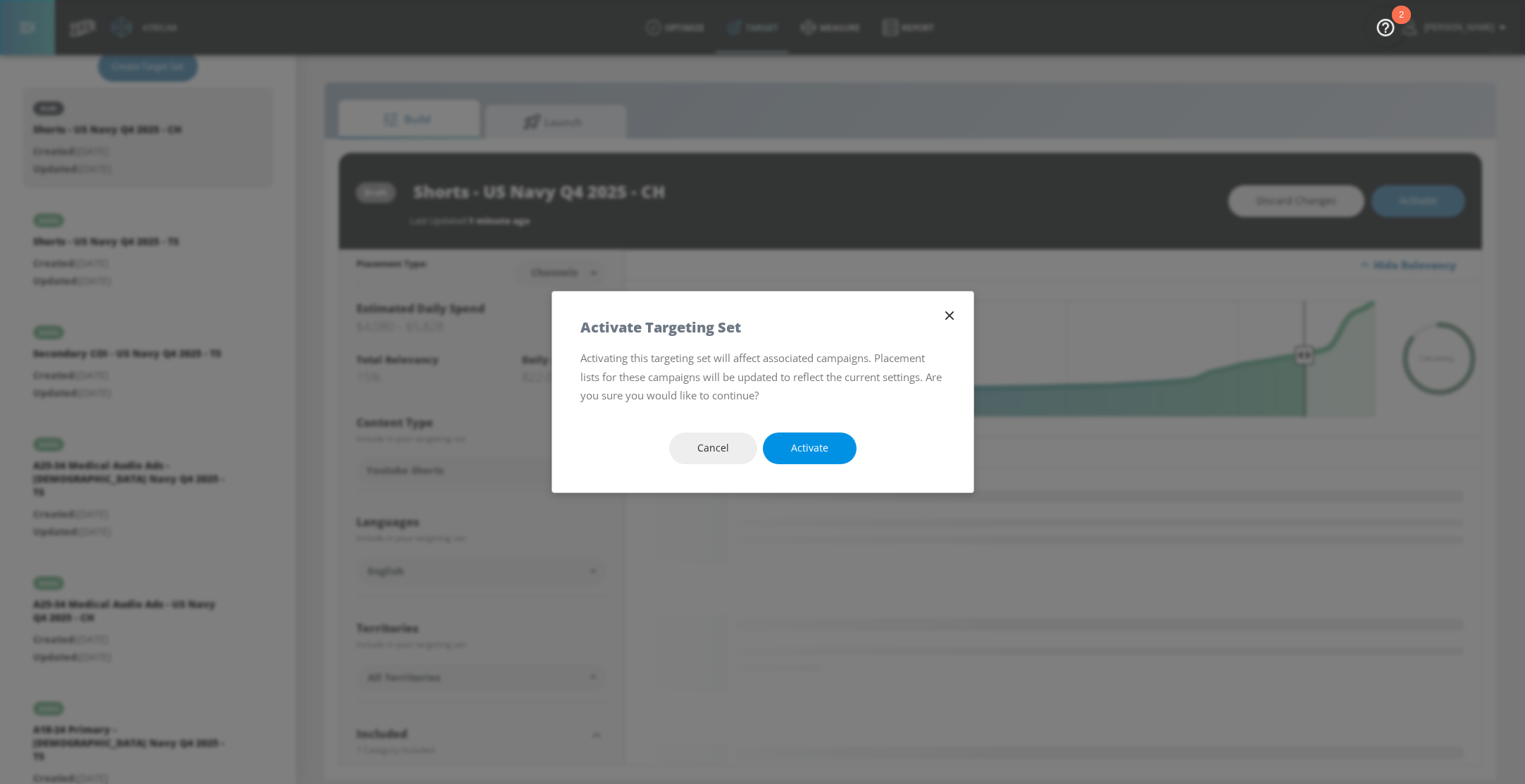
click at [826, 449] on span "Activate" at bounding box center [810, 448] width 37 height 18
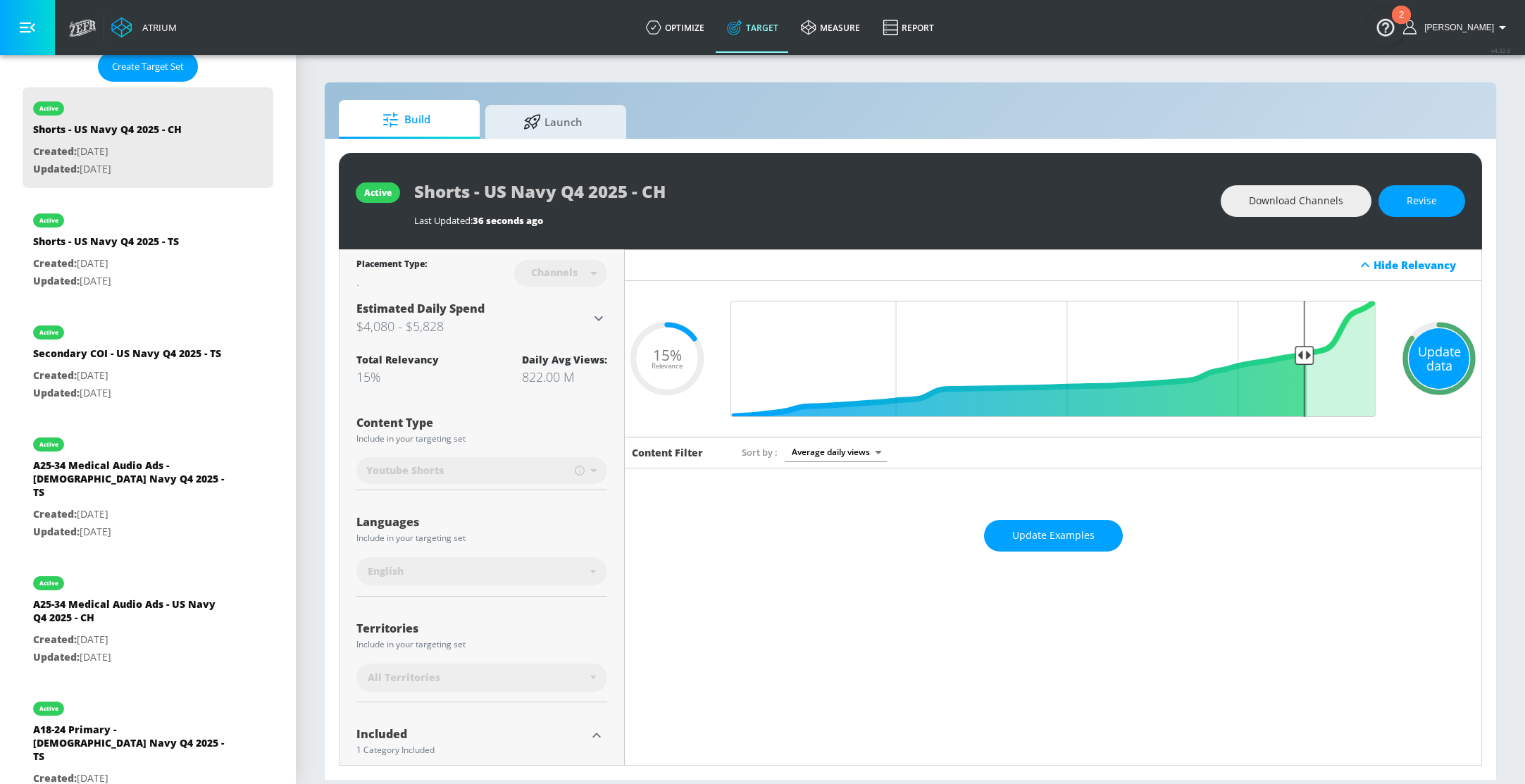
click at [1447, 356] on div "Update data" at bounding box center [1439, 359] width 61 height 61
